Goal: Task Accomplishment & Management: Use online tool/utility

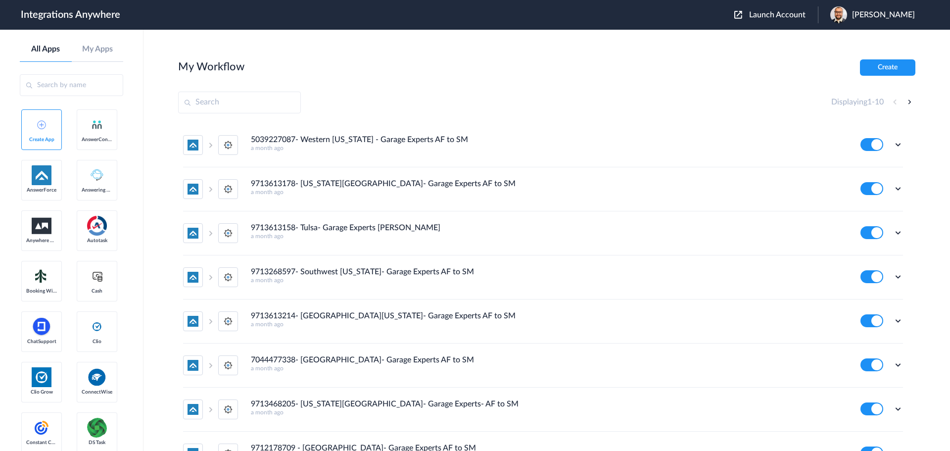
click at [771, 15] on span "Launch Account" at bounding box center [777, 15] width 56 height 8
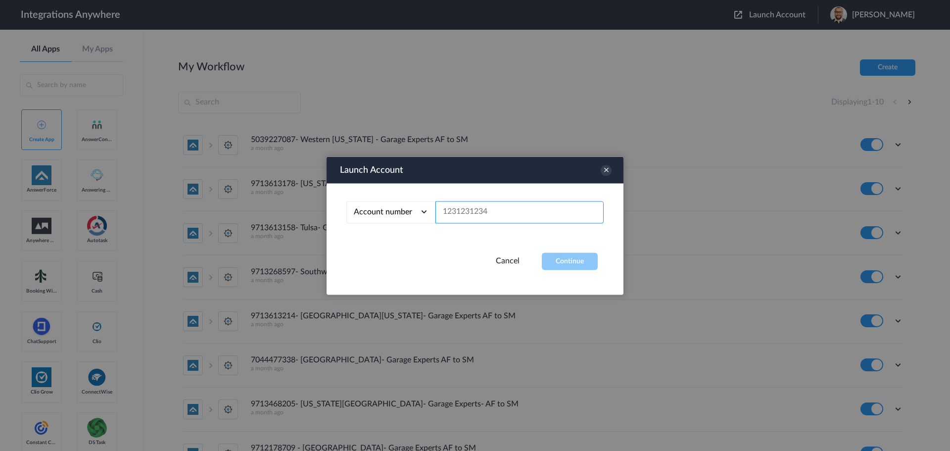
paste input "9713468205"
type input "9713468205"
click at [557, 254] on button "Continue" at bounding box center [570, 260] width 56 height 17
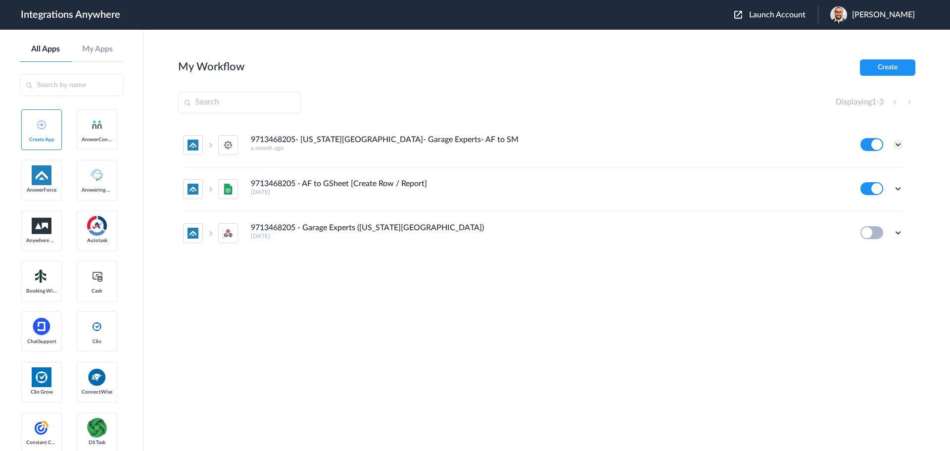
click at [899, 143] on icon at bounding box center [898, 145] width 10 height 10
click at [868, 183] on link "Task history" at bounding box center [869, 185] width 47 height 7
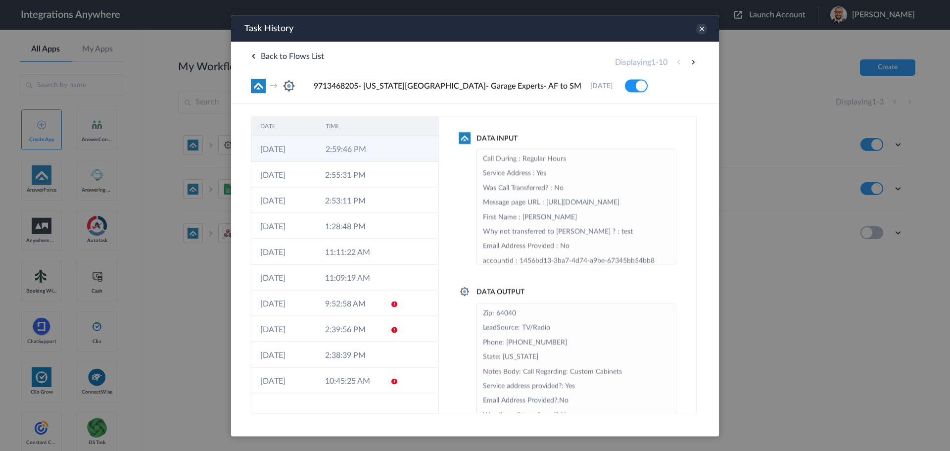
click at [338, 150] on td "2:59:46 PM" at bounding box center [349, 149] width 65 height 26
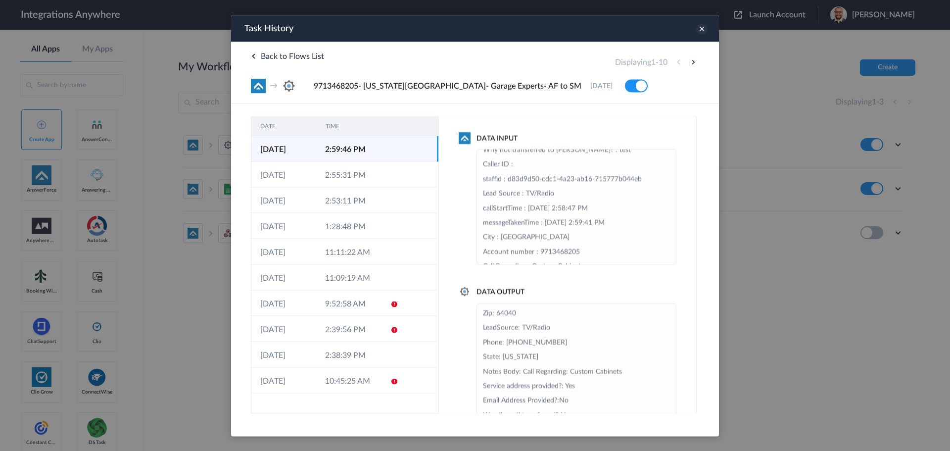
click at [701, 27] on icon at bounding box center [701, 28] width 11 height 11
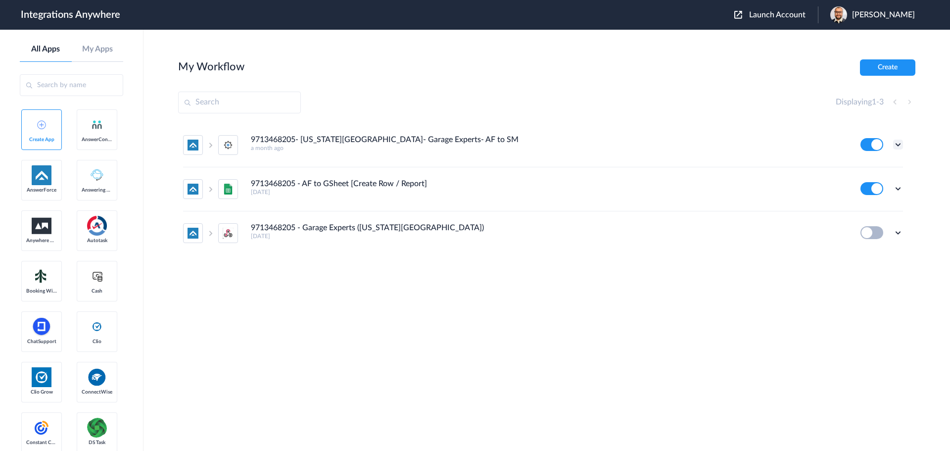
click at [899, 145] on icon at bounding box center [898, 145] width 10 height 10
click at [872, 185] on link "Task history" at bounding box center [869, 185] width 47 height 7
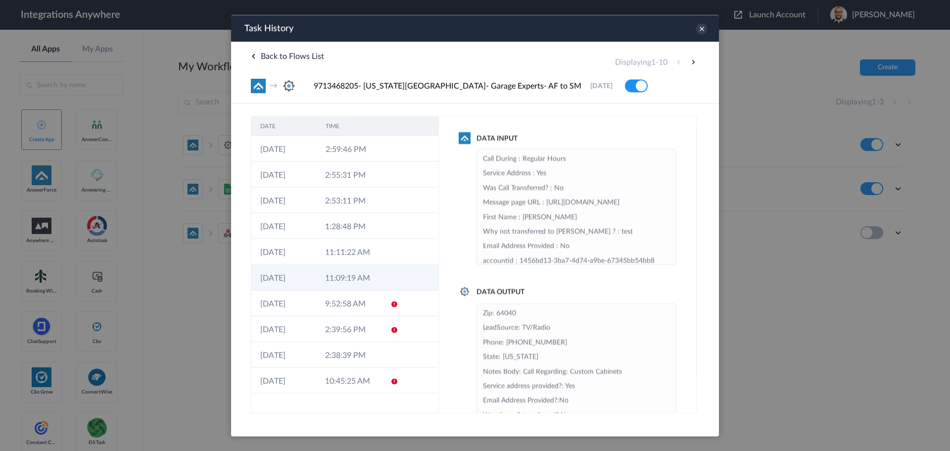
click at [348, 275] on td "11:09:19 AM" at bounding box center [348, 277] width 65 height 26
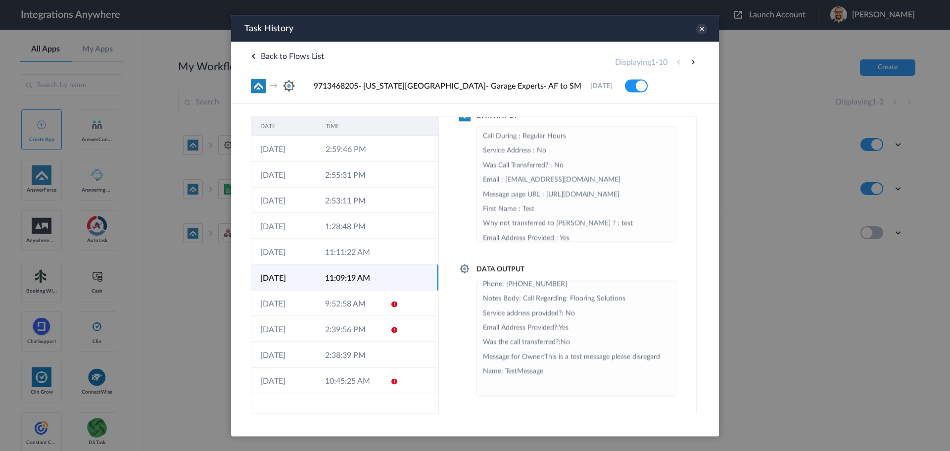
scroll to position [50, 0]
click at [346, 254] on td "11:11:22 AM" at bounding box center [348, 251] width 65 height 26
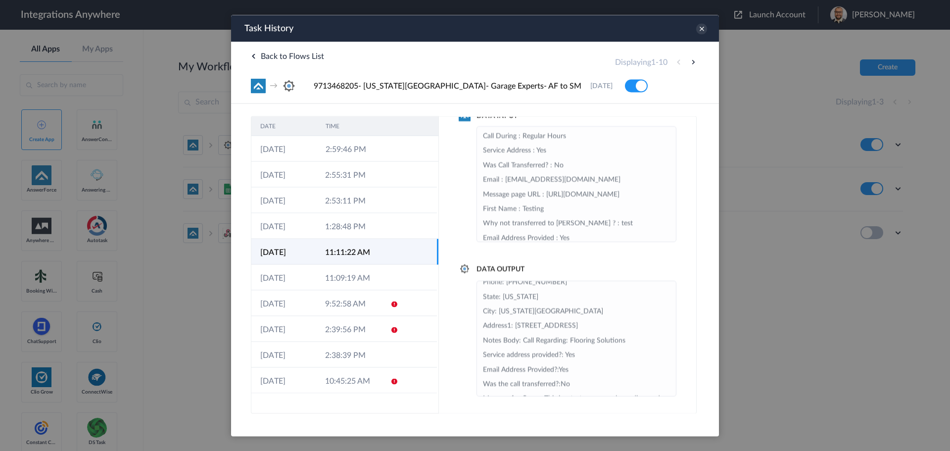
scroll to position [108, 0]
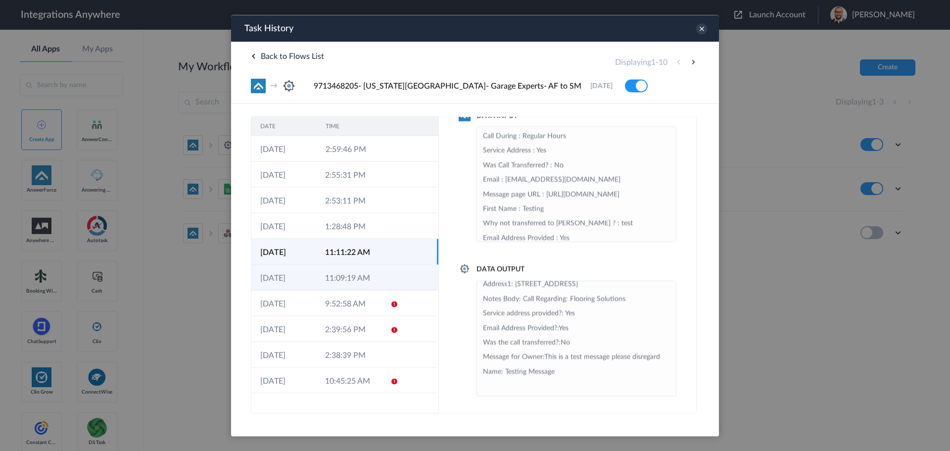
click at [346, 274] on td "11:09:19 AM" at bounding box center [348, 277] width 65 height 26
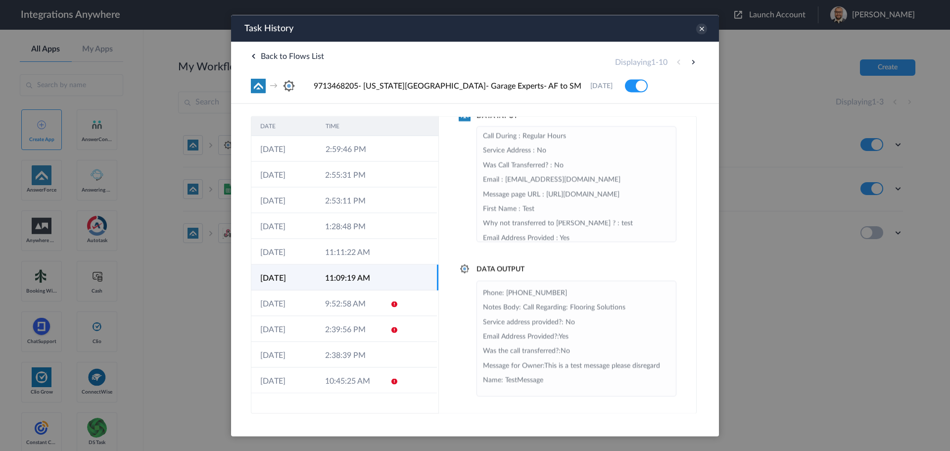
scroll to position [50, 0]
click at [701, 27] on icon at bounding box center [701, 28] width 11 height 11
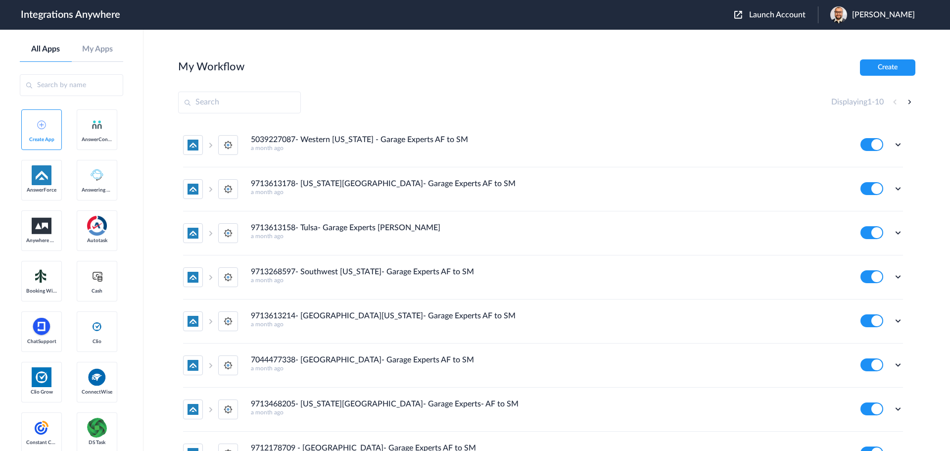
click at [774, 14] on span "Launch Account" at bounding box center [777, 15] width 56 height 8
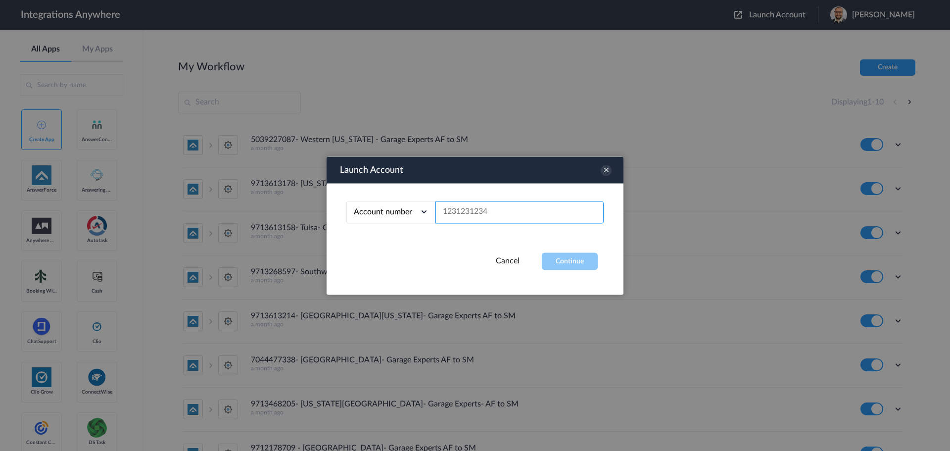
paste input "8772585510"
type input "8772585510"
click at [565, 265] on button "Continue" at bounding box center [570, 260] width 56 height 17
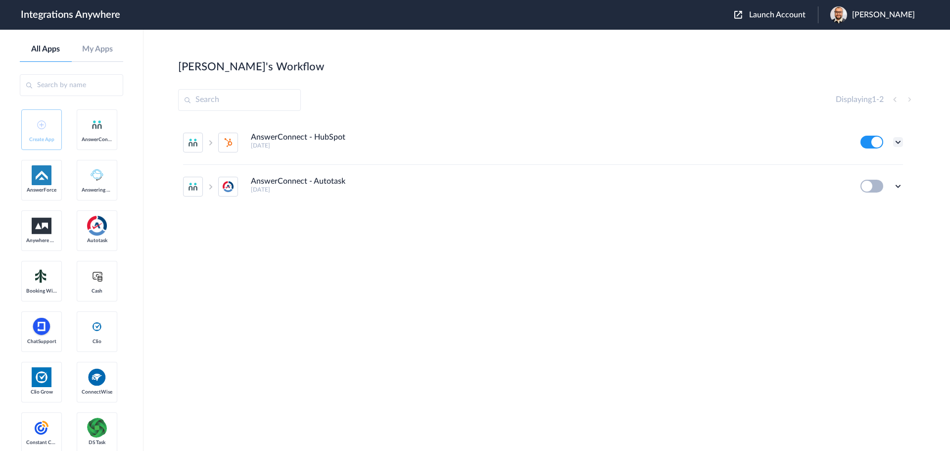
click at [894, 142] on icon at bounding box center [898, 142] width 10 height 10
click at [867, 167] on link "Edit" at bounding box center [858, 164] width 24 height 7
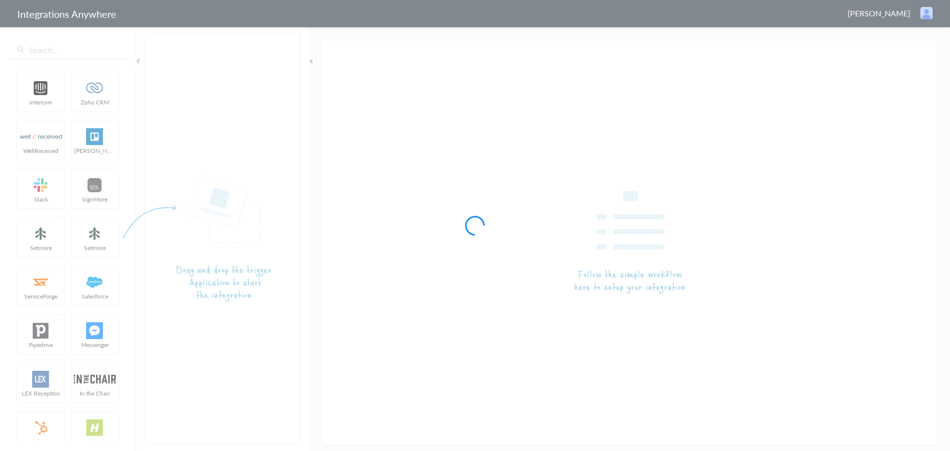
type input "AnswerConnect - HubSpot"
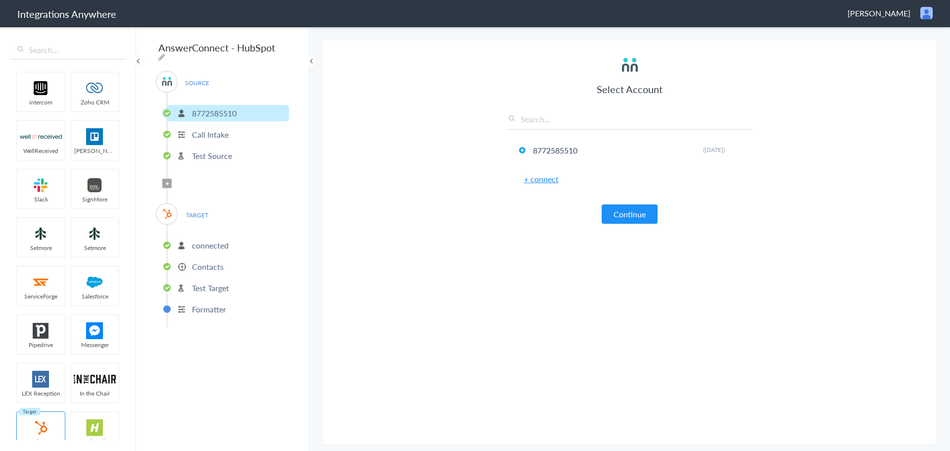
click at [205, 262] on p "Contacts" at bounding box center [208, 266] width 32 height 11
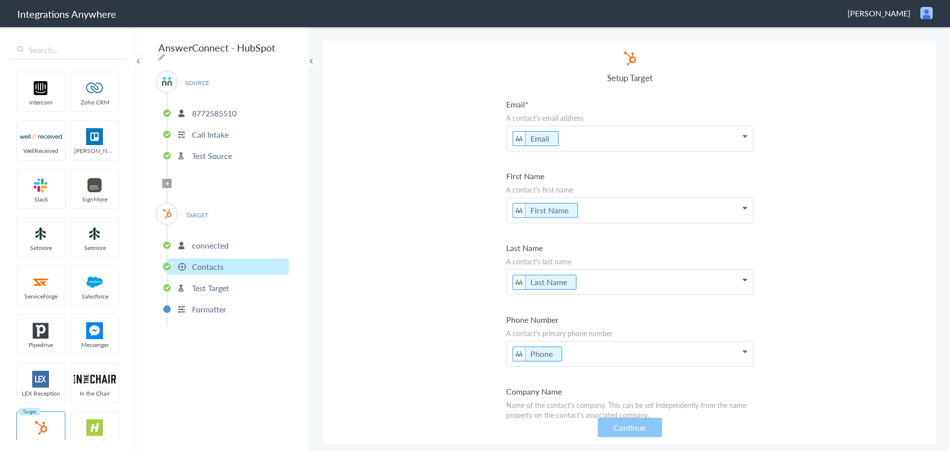
click at [167, 182] on icon at bounding box center [167, 184] width 3 height 4
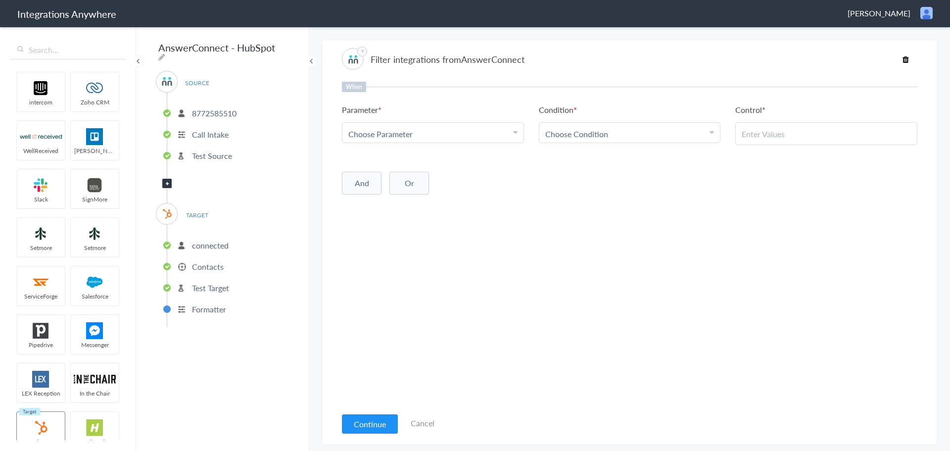
click at [466, 128] on div "Choose Parameter" at bounding box center [432, 133] width 169 height 11
click at [438, 162] on input "text" at bounding box center [432, 160] width 181 height 21
type input "call c"
click at [414, 176] on link "Call Closing Note" at bounding box center [432, 182] width 181 height 21
click at [603, 137] on span "Choose Condition" at bounding box center [576, 133] width 63 height 11
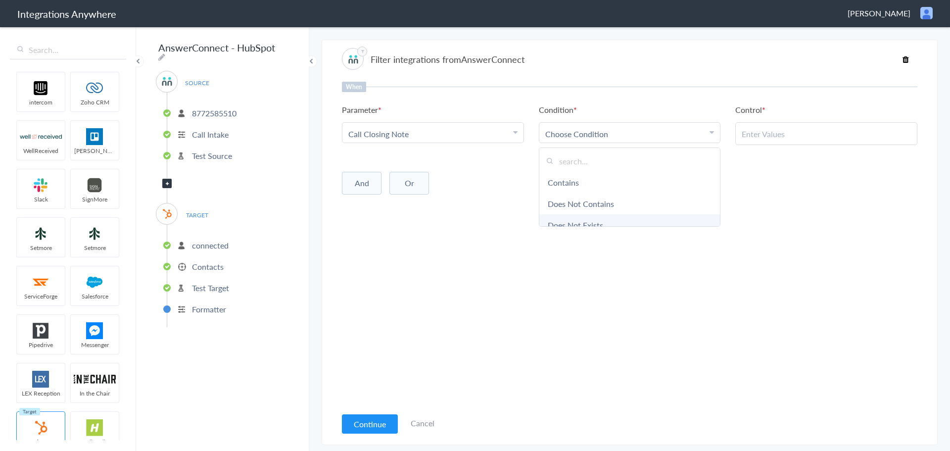
click at [585, 220] on link "Does Not Exists" at bounding box center [629, 224] width 181 height 21
click at [366, 419] on button "Continue" at bounding box center [370, 423] width 56 height 19
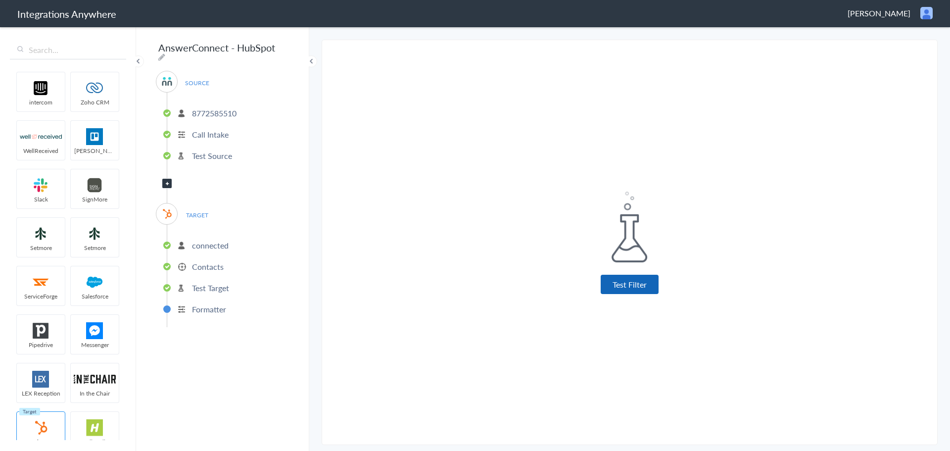
click at [607, 283] on button "Test Filter" at bounding box center [630, 284] width 58 height 19
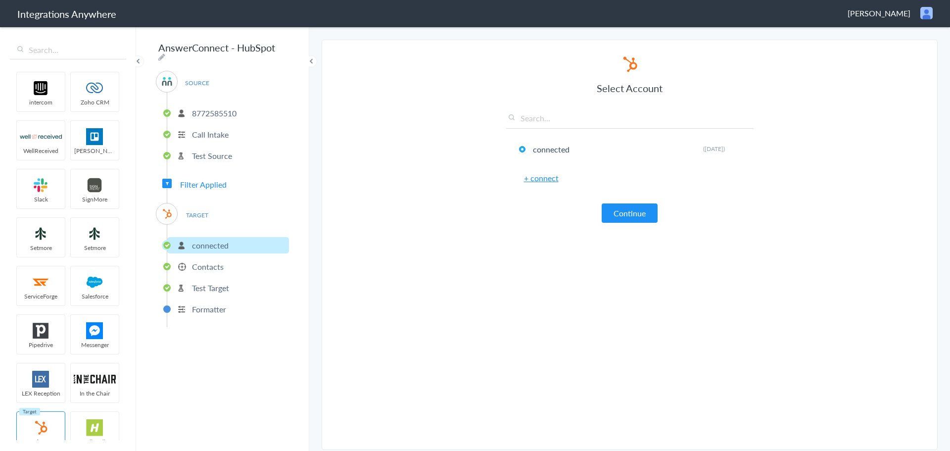
click at [627, 216] on button "Continue" at bounding box center [630, 212] width 56 height 19
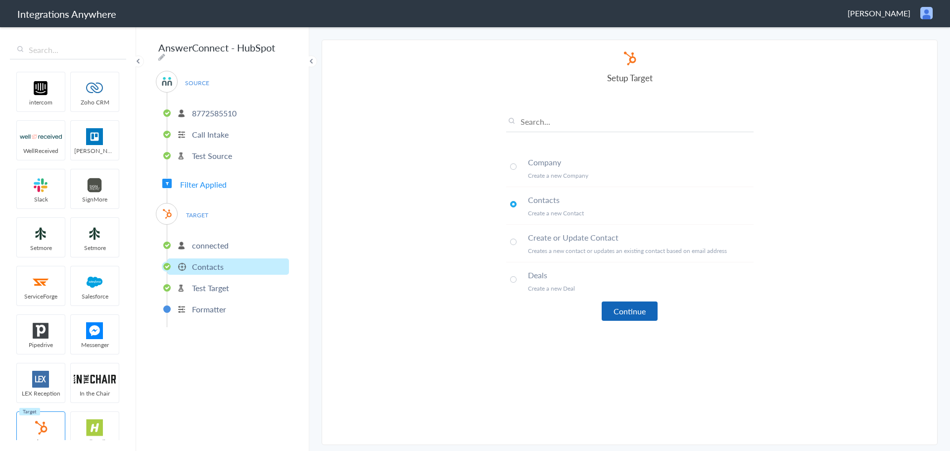
click at [622, 313] on button "Continue" at bounding box center [630, 310] width 56 height 19
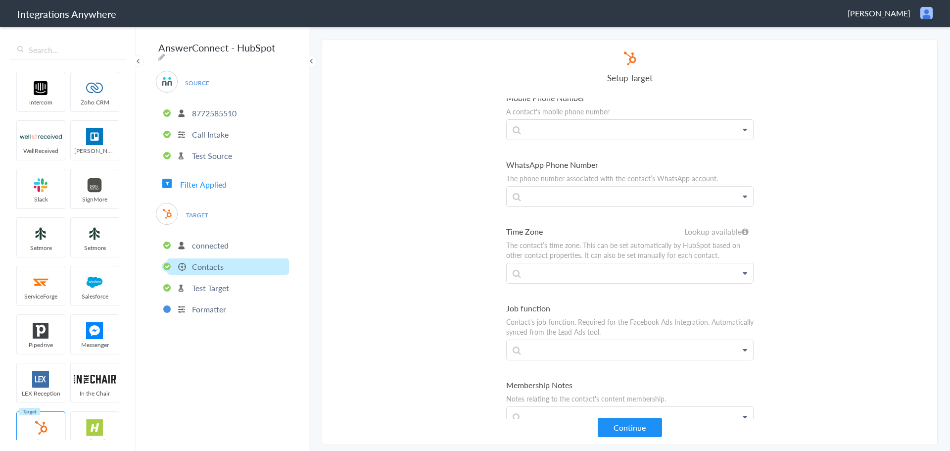
scroll to position [594, 0]
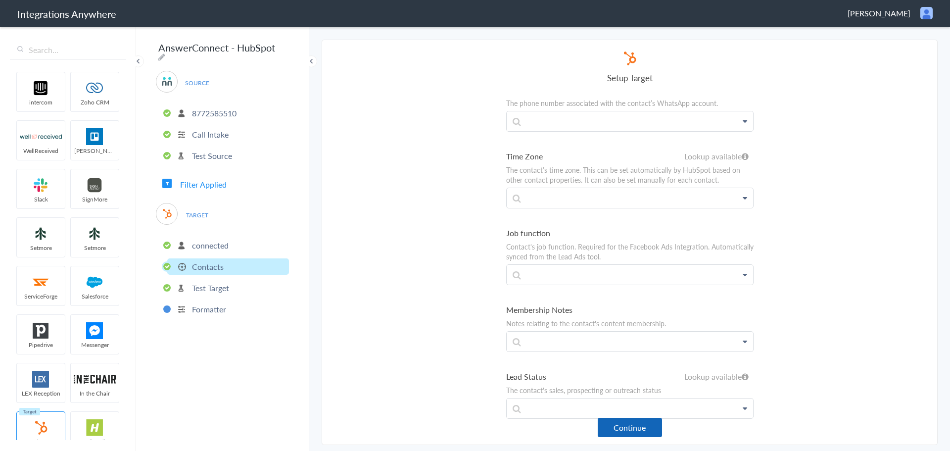
click at [627, 429] on button "Continue" at bounding box center [630, 427] width 64 height 19
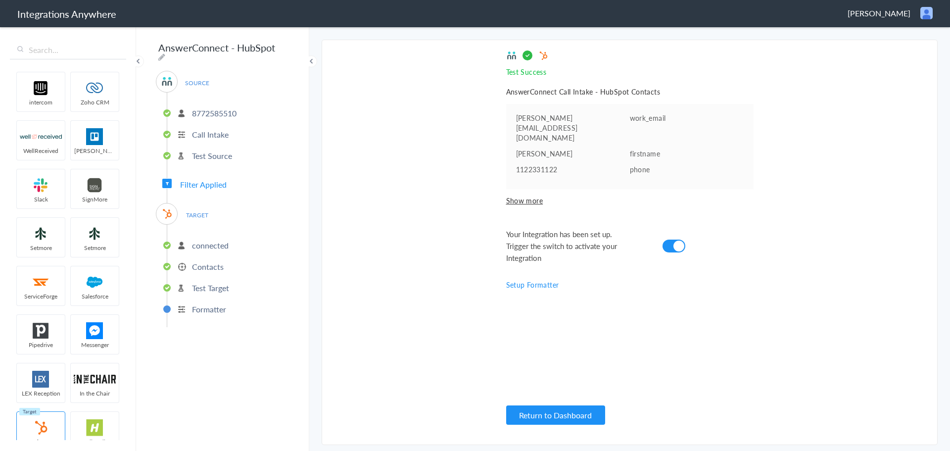
click at [211, 308] on p "Formatter" at bounding box center [209, 308] width 34 height 11
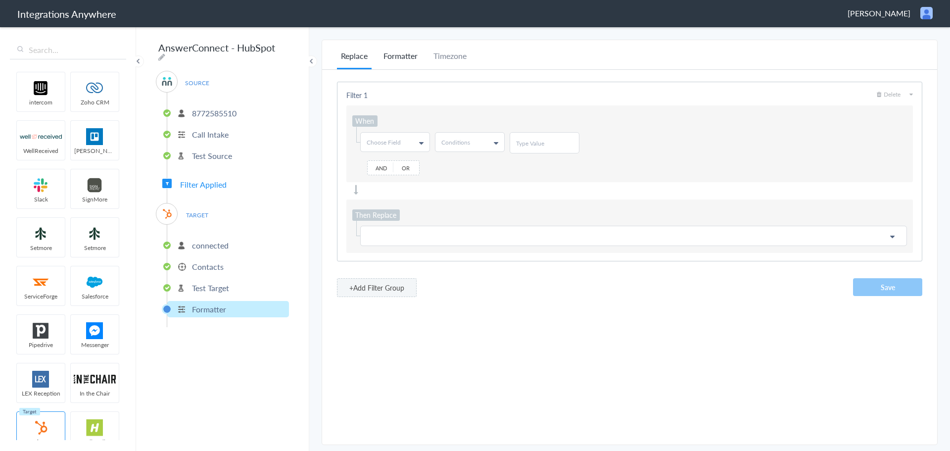
click at [400, 56] on li "Formatter" at bounding box center [400, 59] width 42 height 19
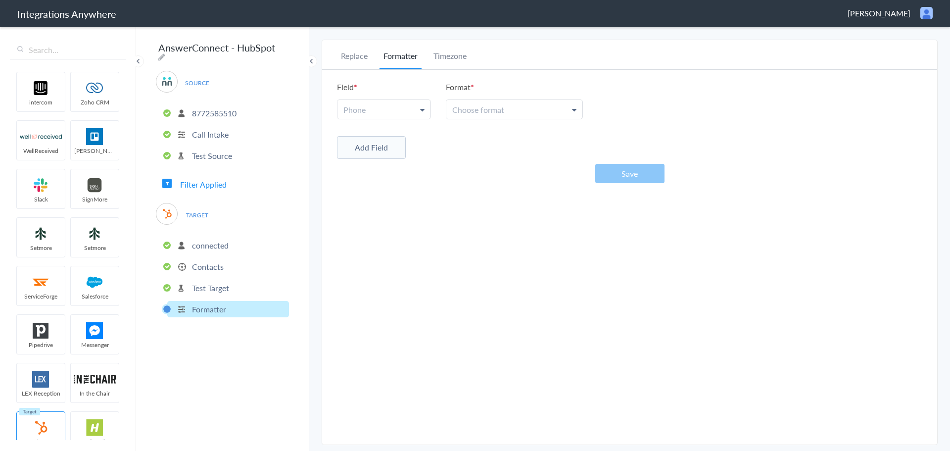
click at [397, 105] on link "Phone" at bounding box center [383, 109] width 93 height 19
drag, startPoint x: 392, startPoint y: 154, endPoint x: 396, endPoint y: 151, distance: 5.3
click at [392, 154] on link "Phone" at bounding box center [383, 154] width 92 height 21
click at [482, 111] on span "Choose format" at bounding box center [478, 109] width 52 height 11
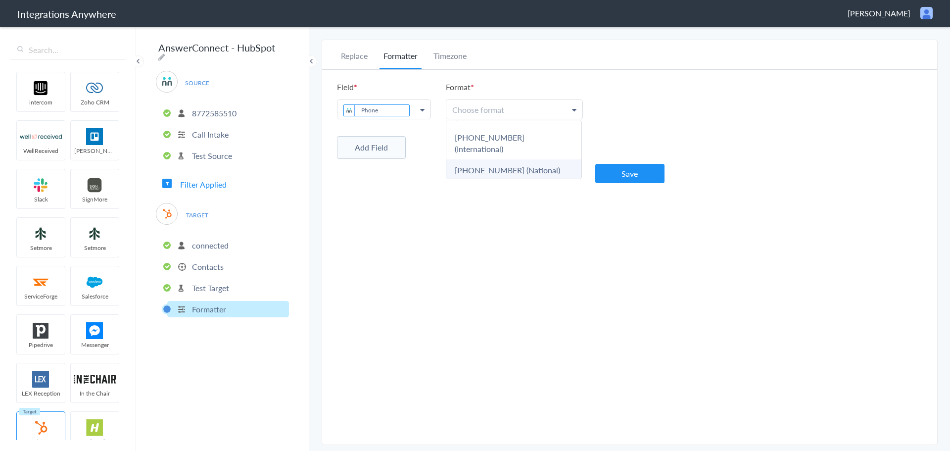
scroll to position [83, 0]
click at [493, 147] on link "503-213-4639 (National)" at bounding box center [513, 157] width 135 height 21
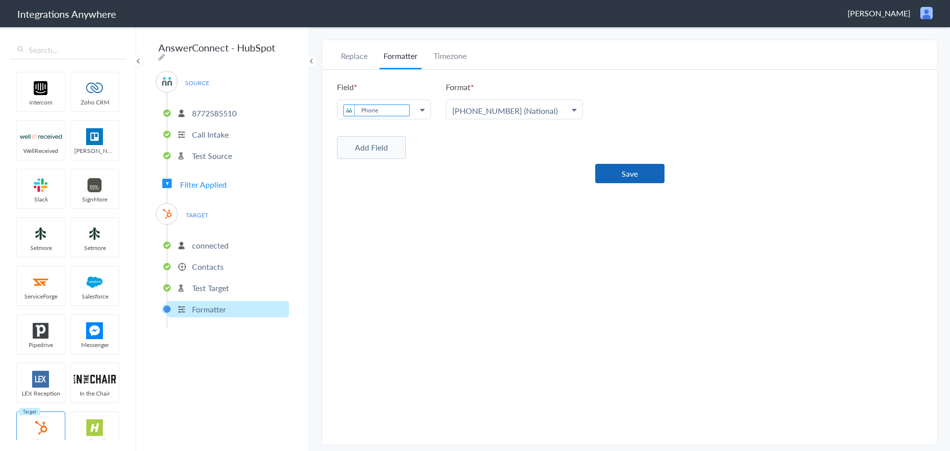
click at [626, 173] on button "Save" at bounding box center [629, 173] width 69 height 19
